Goal: Task Accomplishment & Management: Use online tool/utility

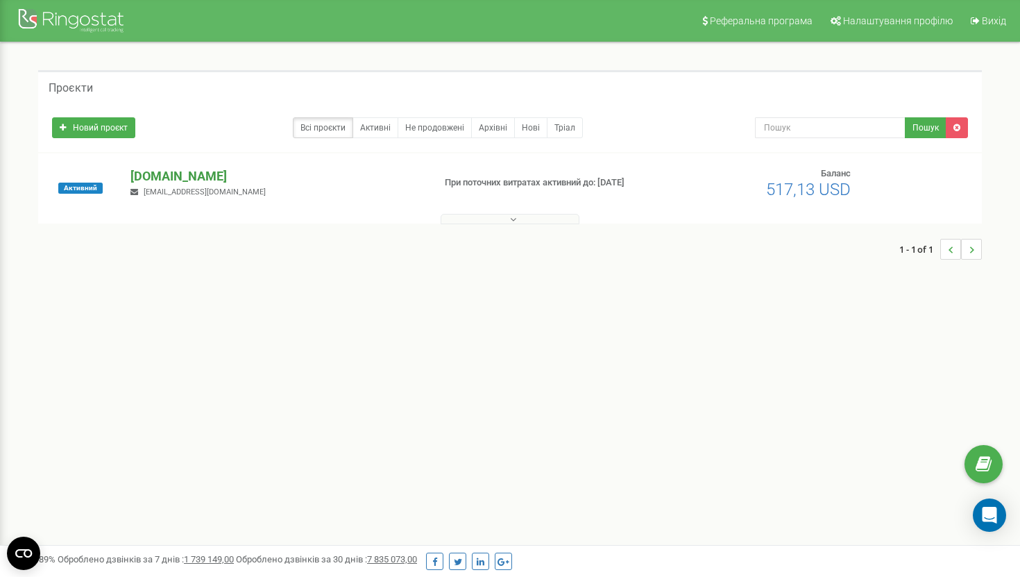
click at [180, 180] on p "[DOMAIN_NAME]" at bounding box center [275, 176] width 291 height 18
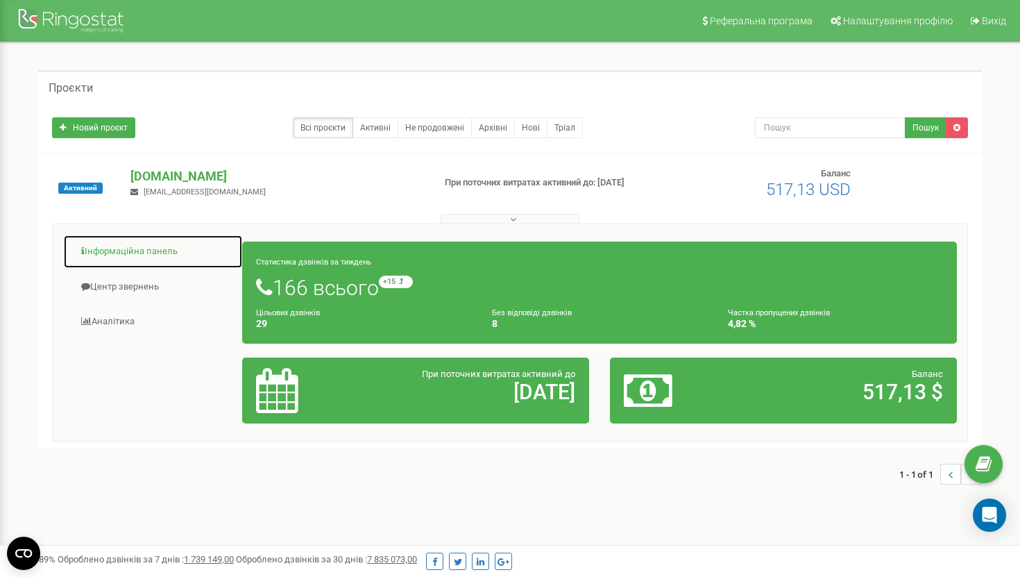
click at [154, 257] on link "Інформаційна панель" at bounding box center [153, 252] width 180 height 34
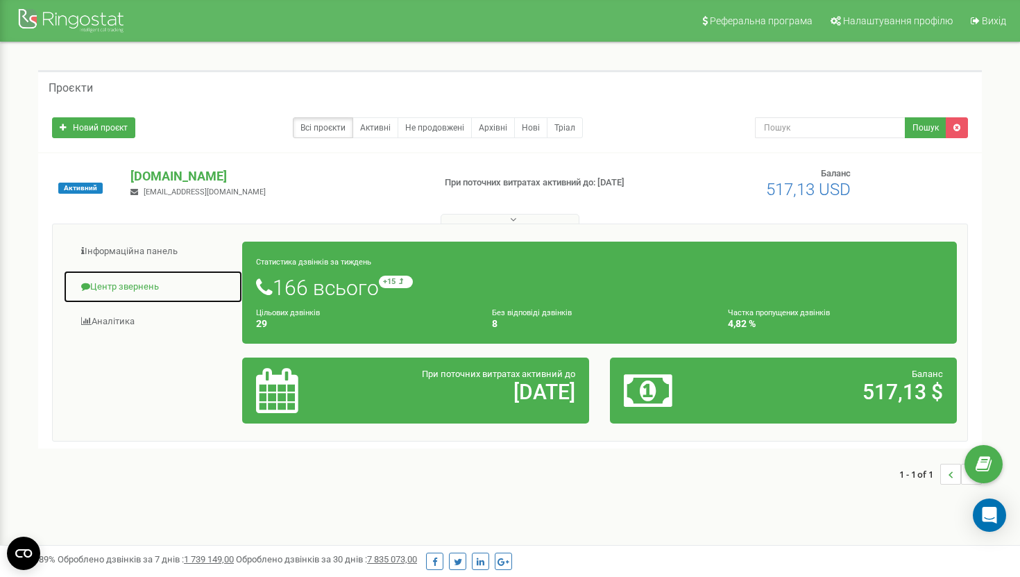
click at [137, 285] on link "Центр звернень" at bounding box center [153, 287] width 180 height 34
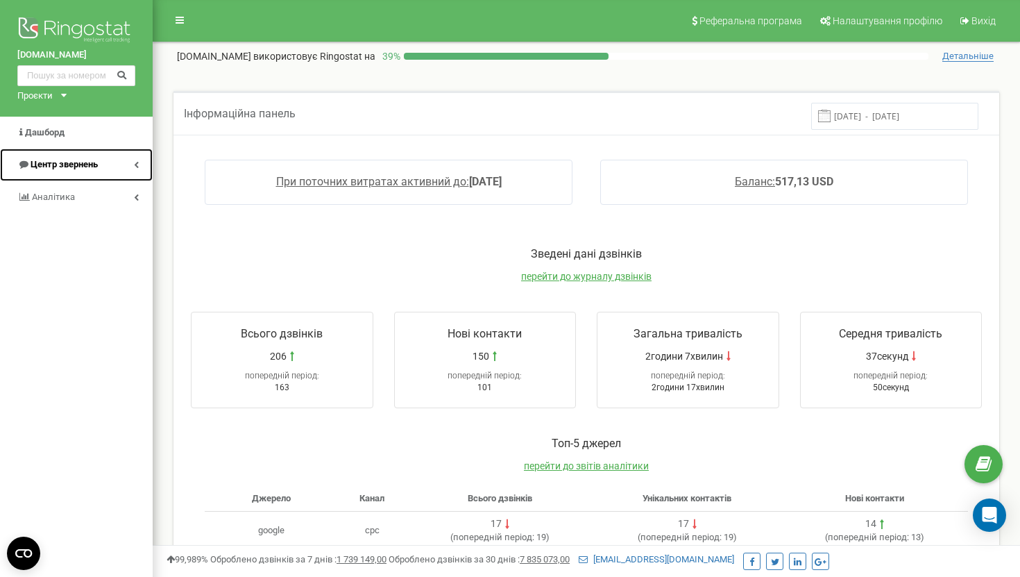
click at [112, 170] on link "Центр звернень" at bounding box center [76, 164] width 153 height 33
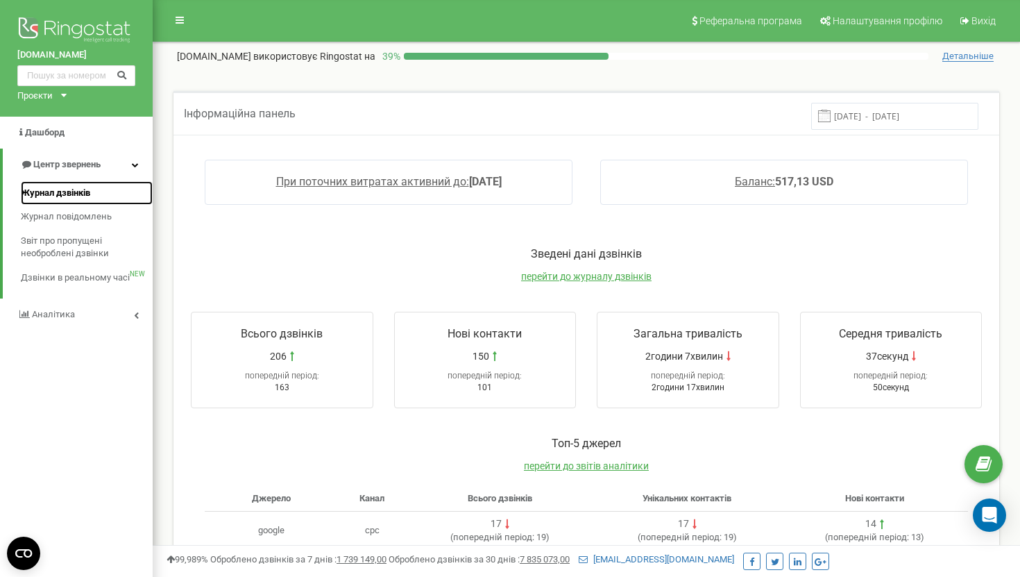
click at [112, 188] on link "Журнал дзвінків" at bounding box center [87, 193] width 132 height 24
click at [70, 195] on span "Журнал дзвінків" at bounding box center [55, 193] width 69 height 13
click at [69, 192] on span "Журнал дзвінків" at bounding box center [55, 193] width 69 height 13
click at [80, 192] on span "Журнал дзвінків" at bounding box center [55, 193] width 69 height 13
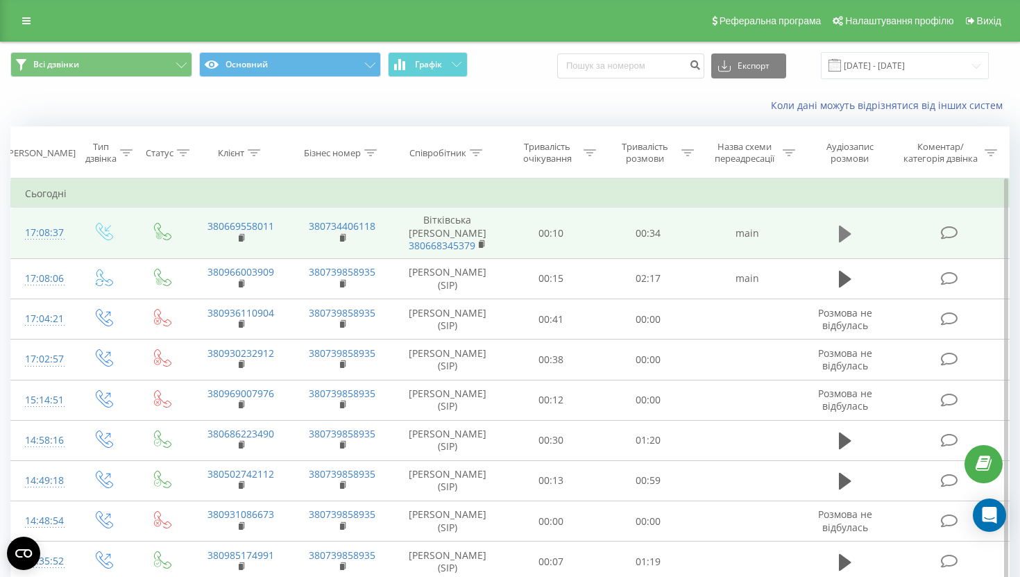
click at [849, 236] on icon at bounding box center [845, 233] width 12 height 19
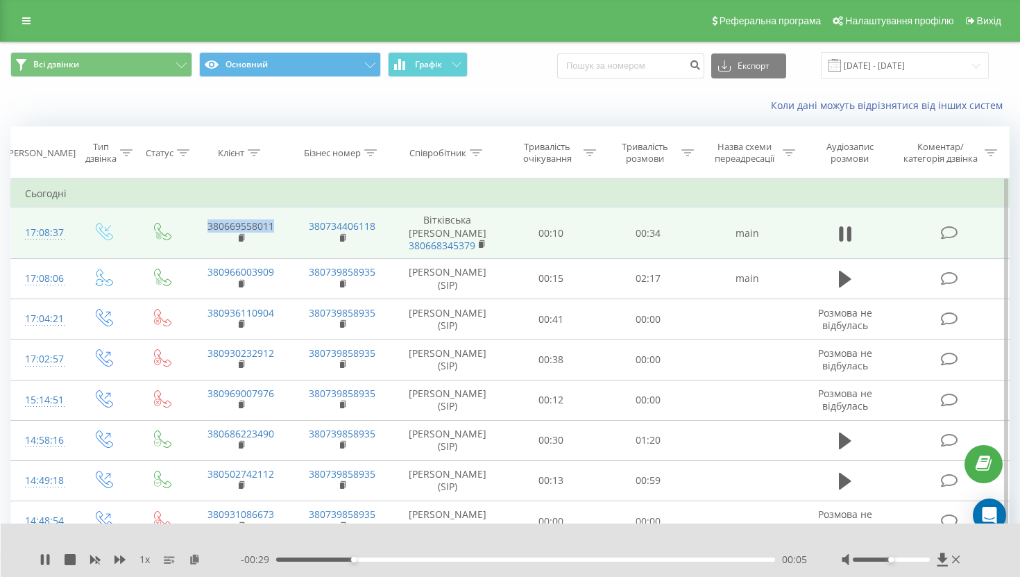
drag, startPoint x: 277, startPoint y: 233, endPoint x: 201, endPoint y: 228, distance: 75.8
click at [201, 228] on td "380669558011" at bounding box center [240, 232] width 101 height 51
copy link "380669558011"
